Goal: Task Accomplishment & Management: Use online tool/utility

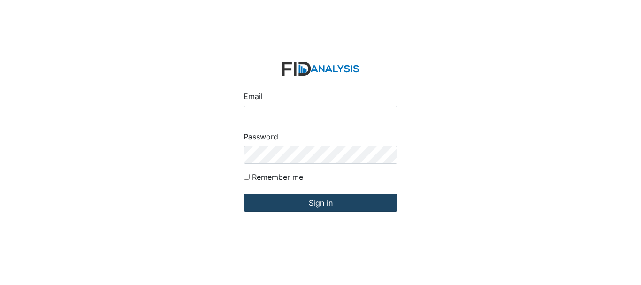
type input "[EMAIL_ADDRESS][DOMAIN_NAME]"
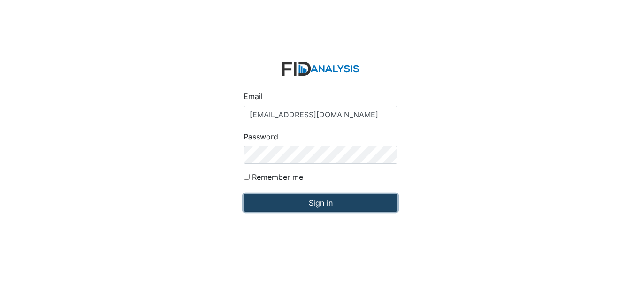
click at [308, 203] on input "Sign in" at bounding box center [320, 203] width 154 height 18
